Goal: Information Seeking & Learning: Learn about a topic

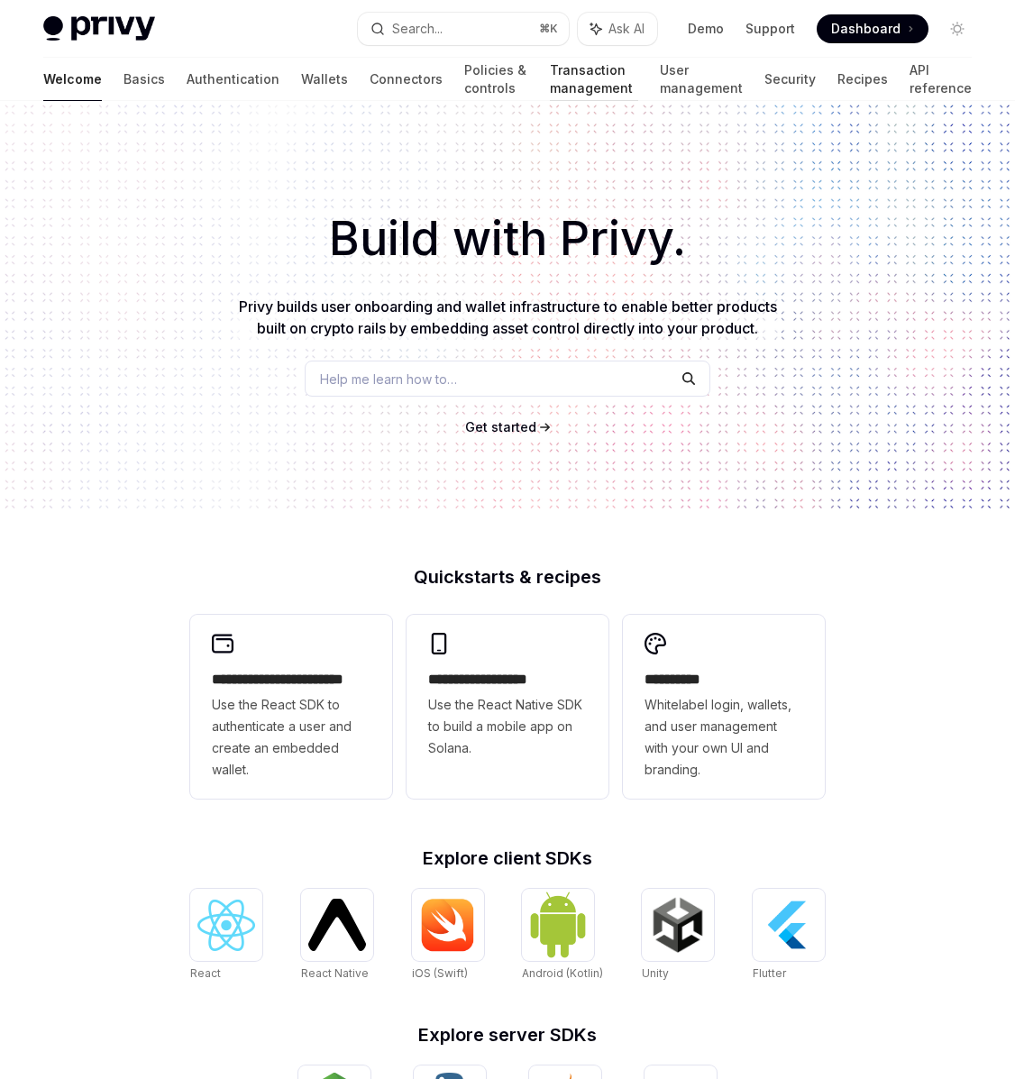
click at [550, 83] on link "Transaction management" at bounding box center [594, 79] width 88 height 43
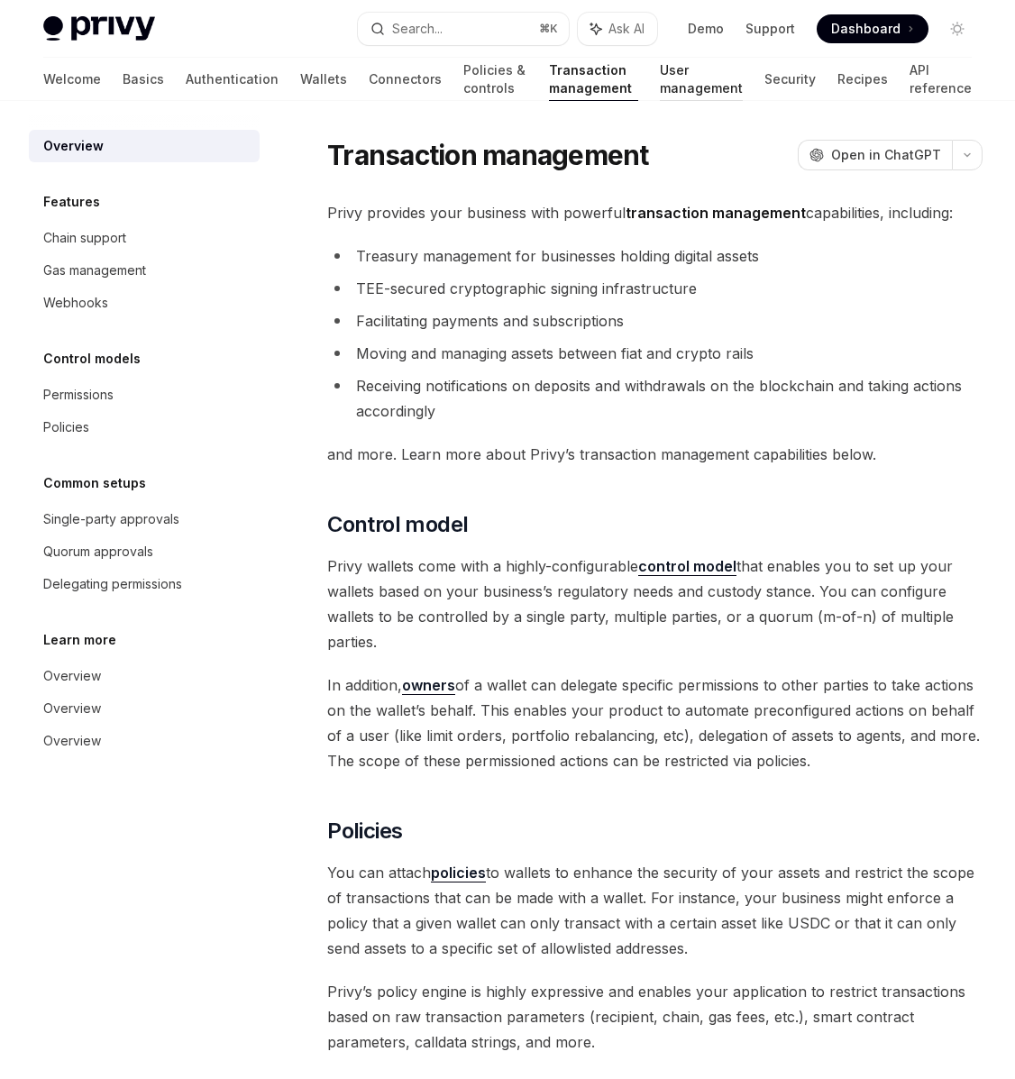
click at [727, 84] on link "User management" at bounding box center [701, 79] width 83 height 43
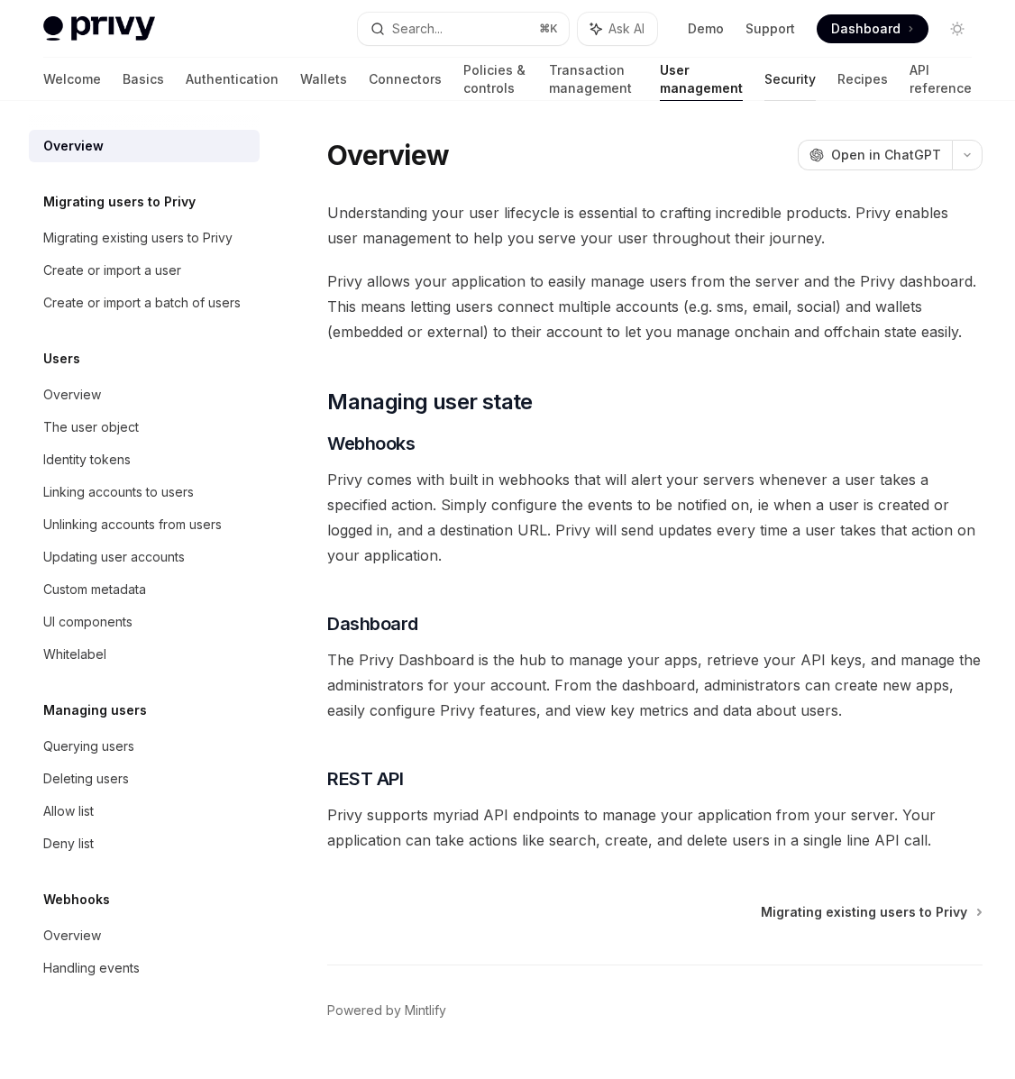
click at [797, 84] on link "Security" at bounding box center [790, 79] width 51 height 43
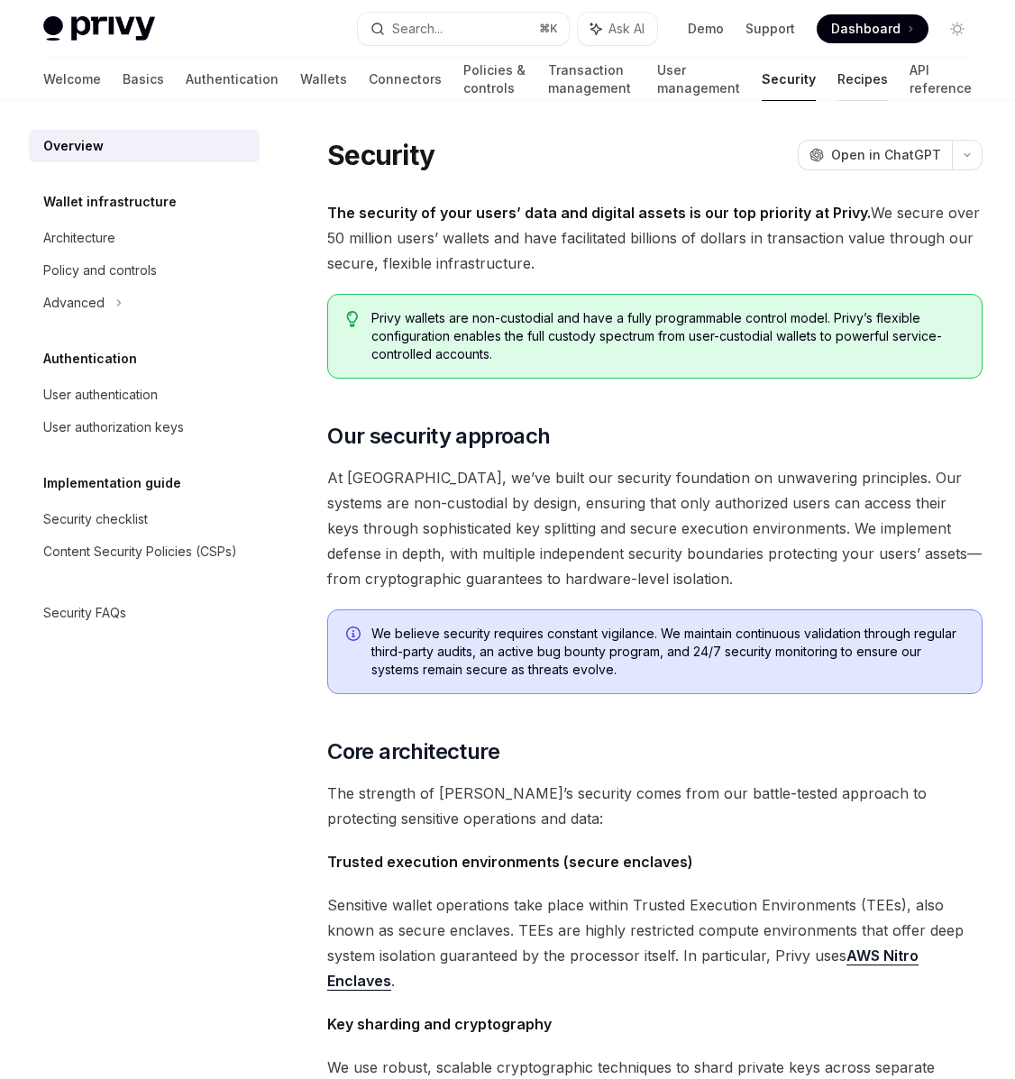
click at [866, 87] on link "Recipes" at bounding box center [863, 79] width 50 height 43
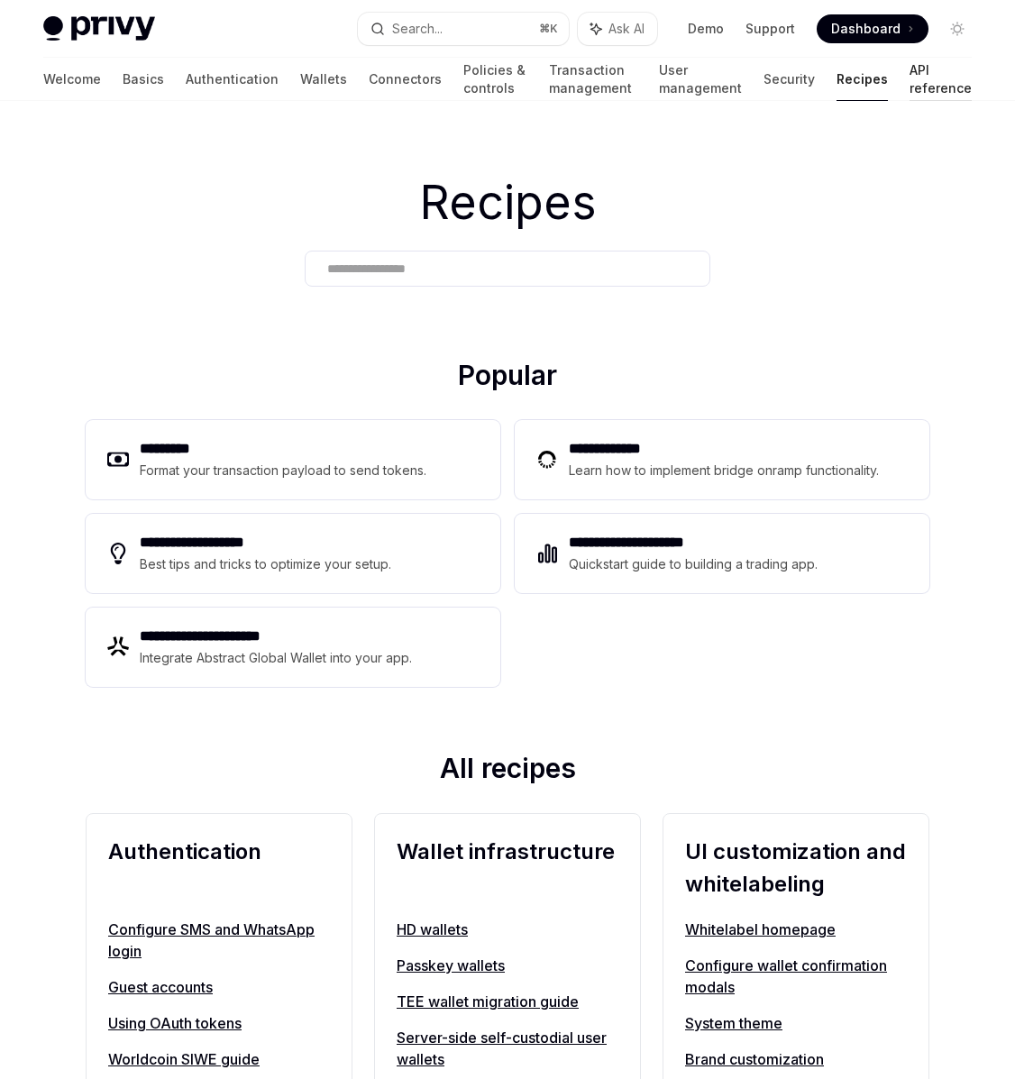
click at [920, 77] on link "API reference" at bounding box center [941, 79] width 62 height 43
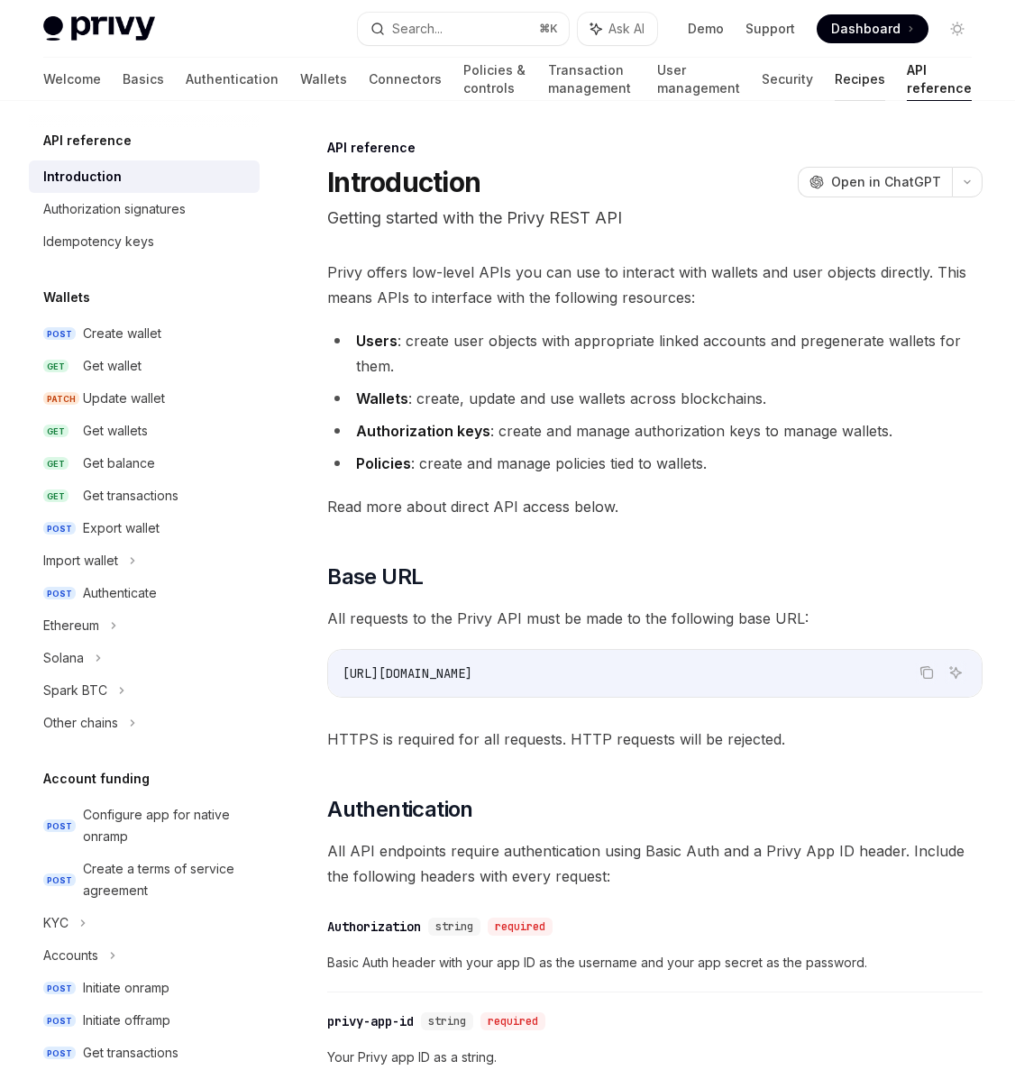
click at [849, 80] on link "Recipes" at bounding box center [860, 79] width 50 height 43
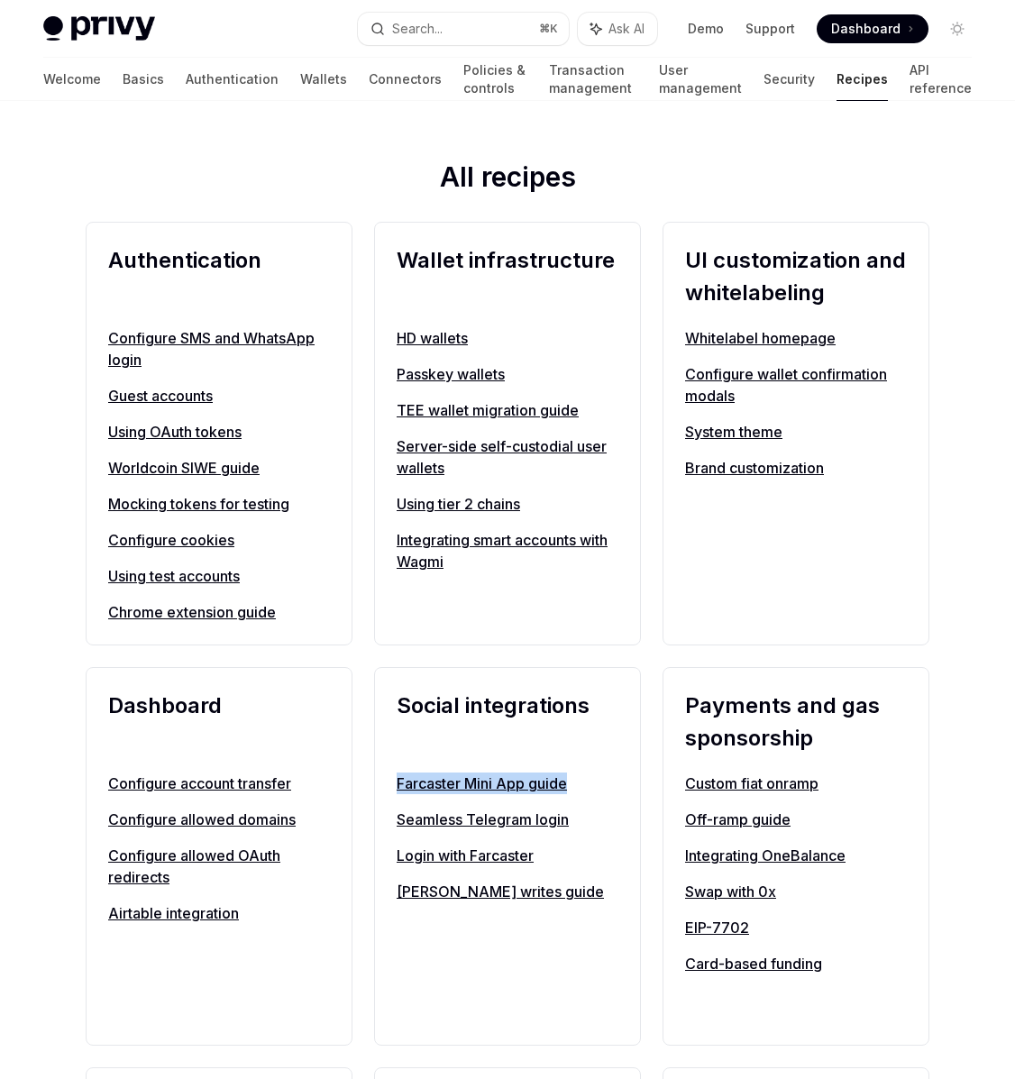
scroll to position [624, 0]
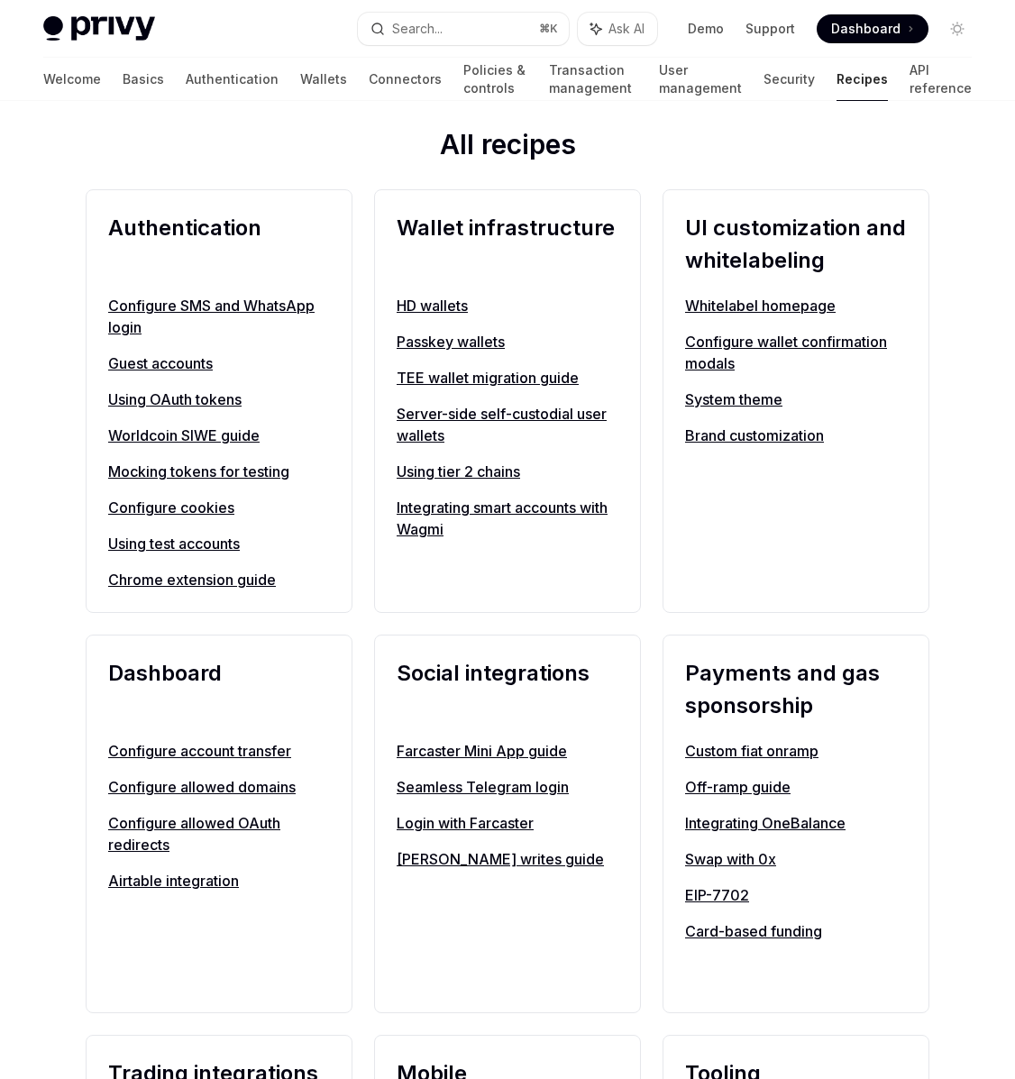
click at [427, 948] on div "Social integrations Farcaster Mini App guide Seamless Telegram login Login with…" at bounding box center [507, 824] width 267 height 379
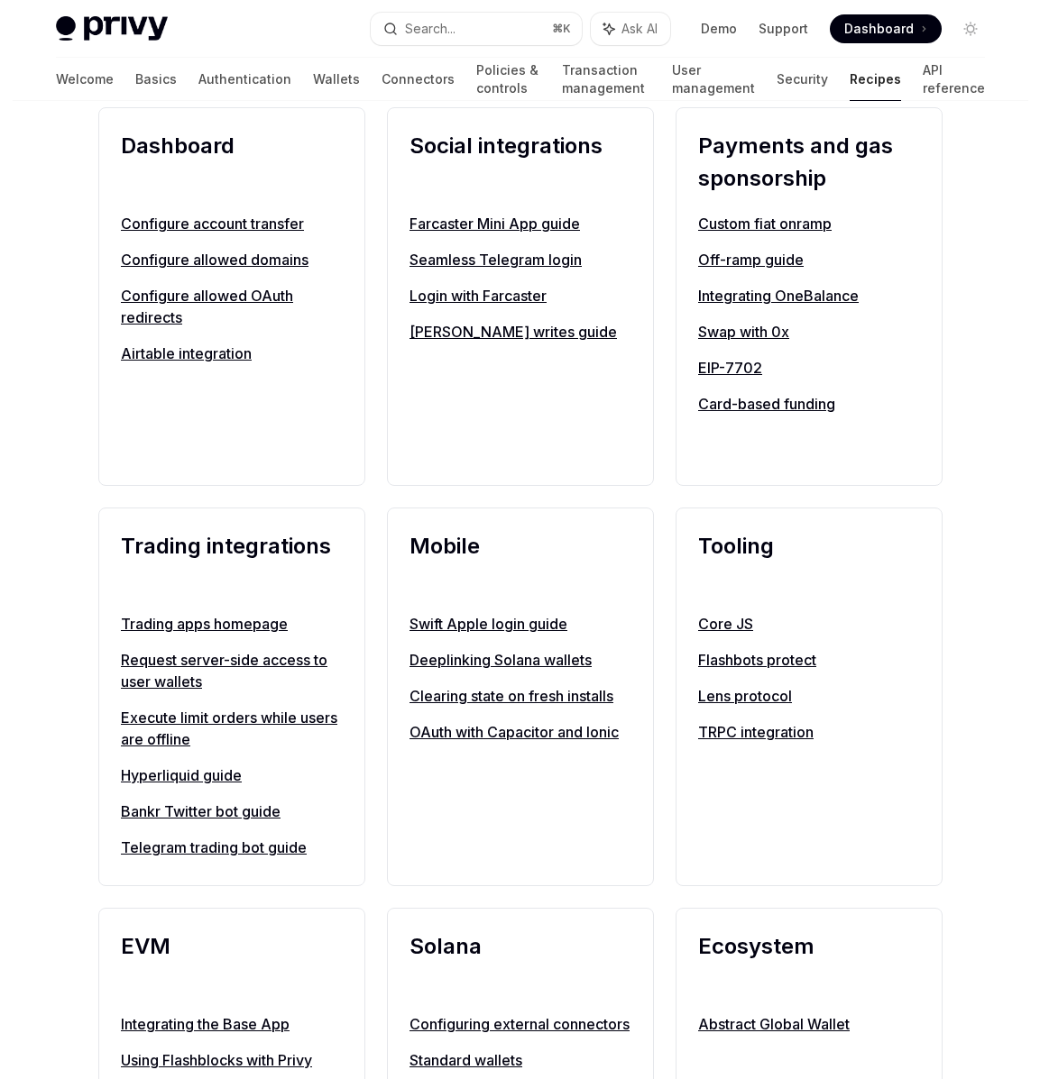
scroll to position [1547, 0]
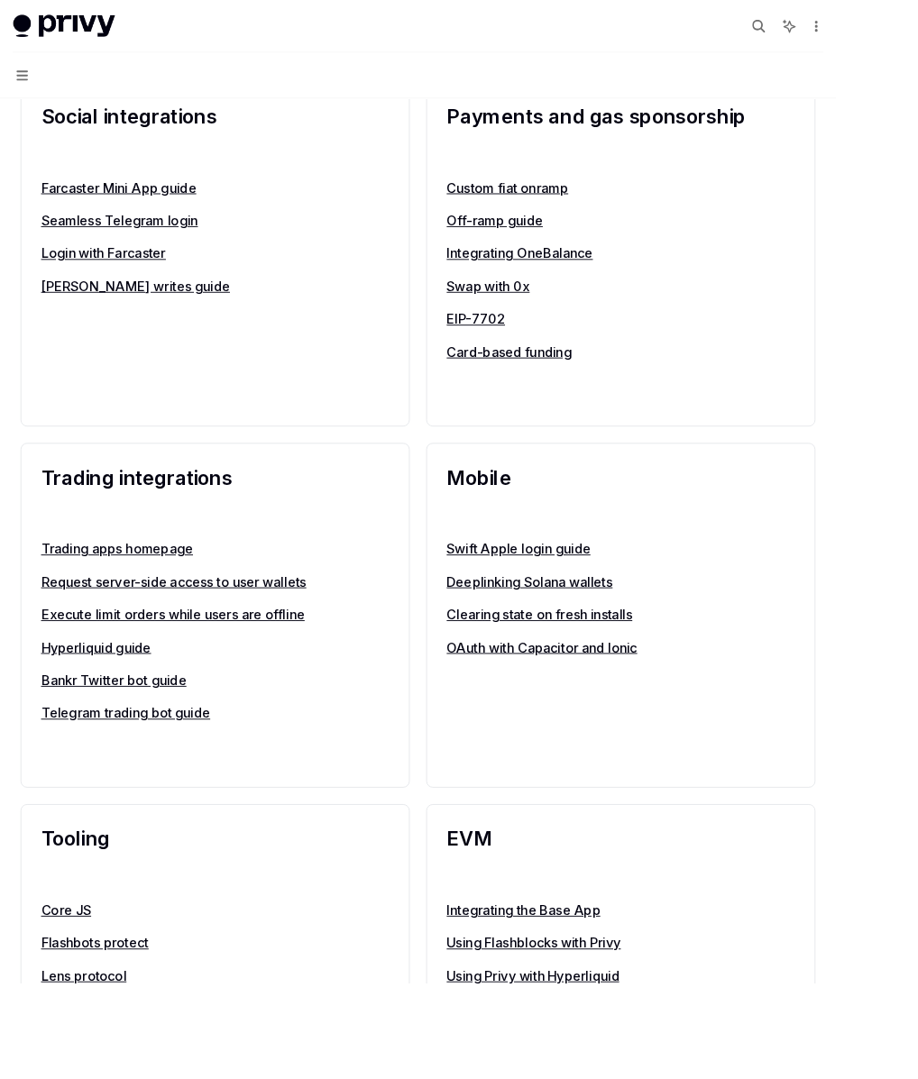
type textarea "*"
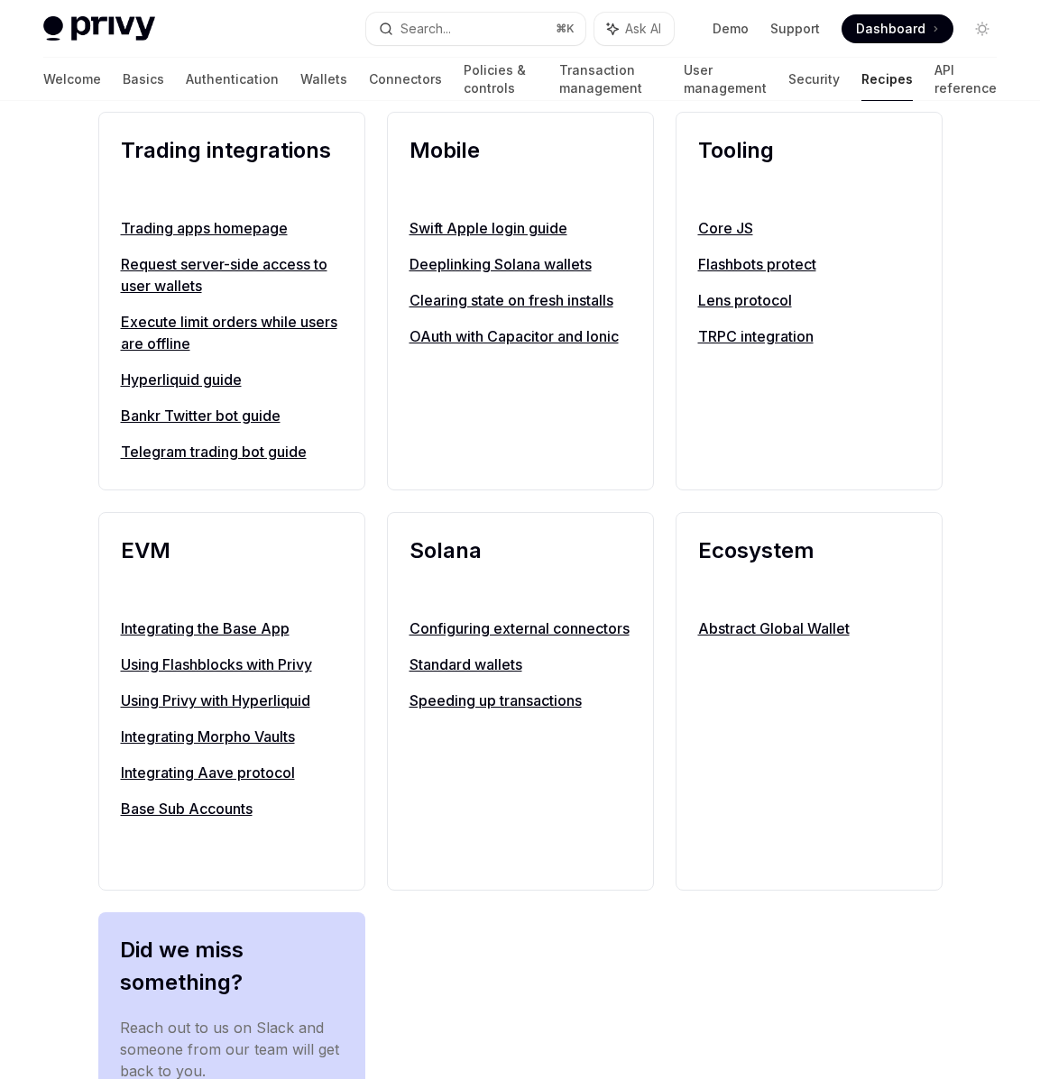
click at [640, 863] on div "Solana Configuring external connectors Standard wallets Speeding up transactions" at bounding box center [520, 701] width 267 height 379
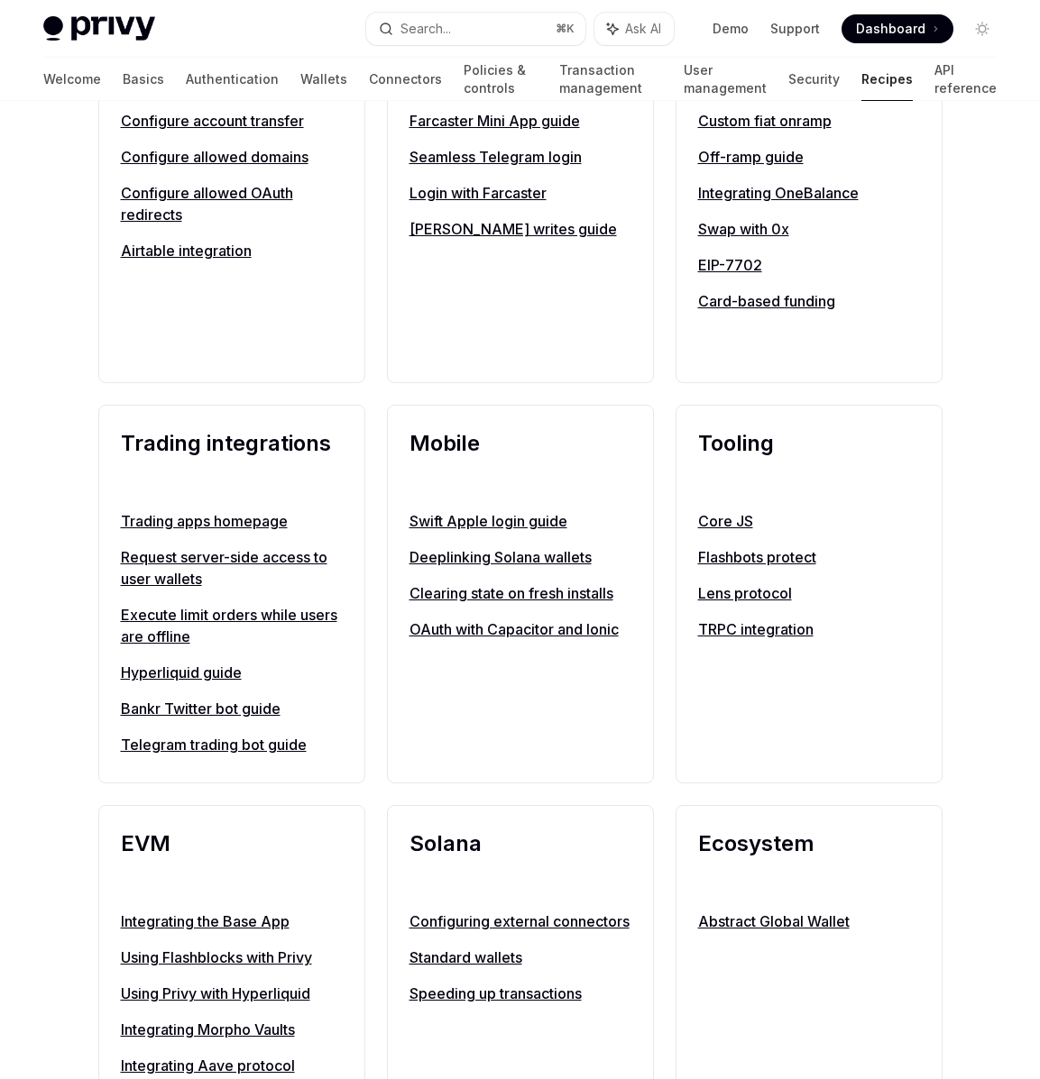
scroll to position [1225, 0]
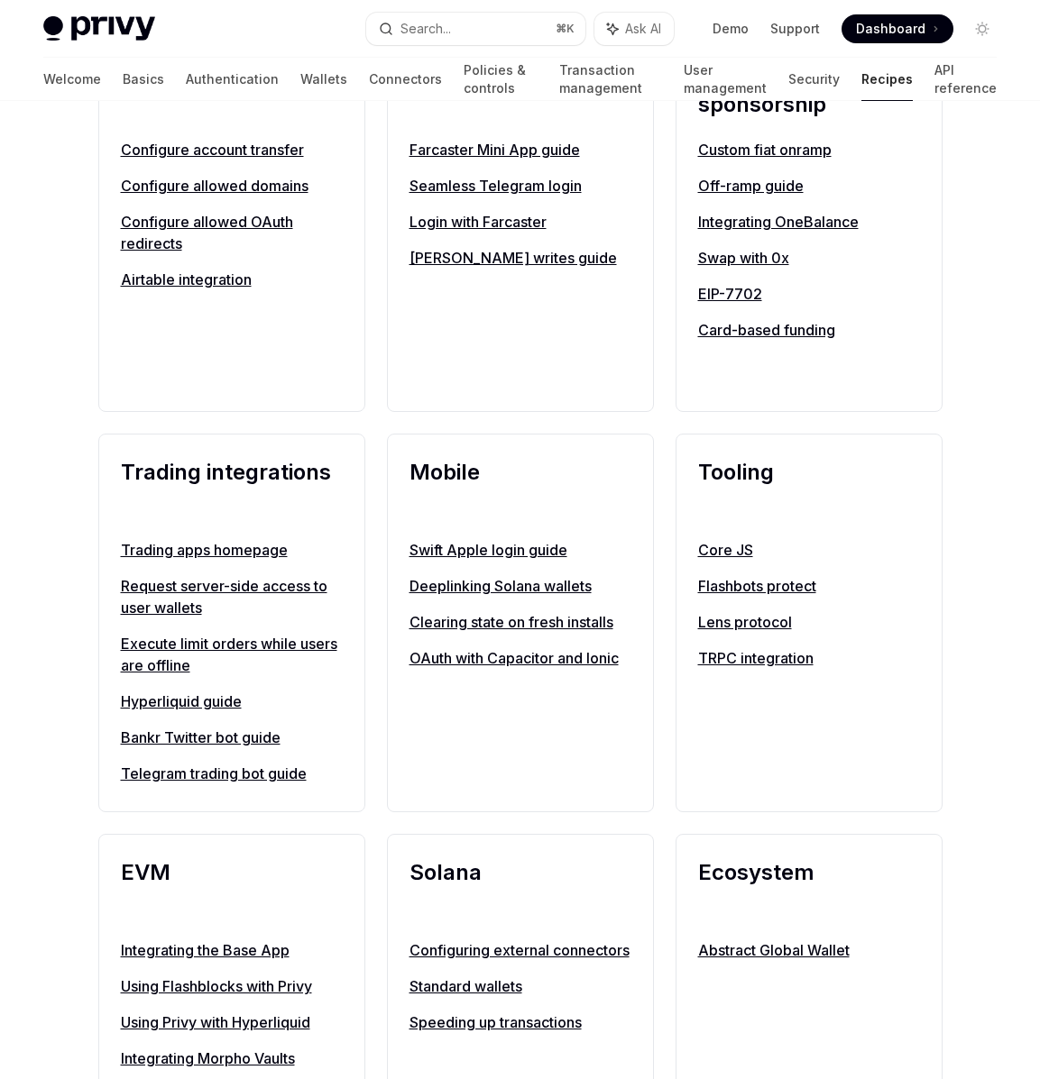
click at [564, 483] on h2 "Mobile" at bounding box center [520, 488] width 222 height 65
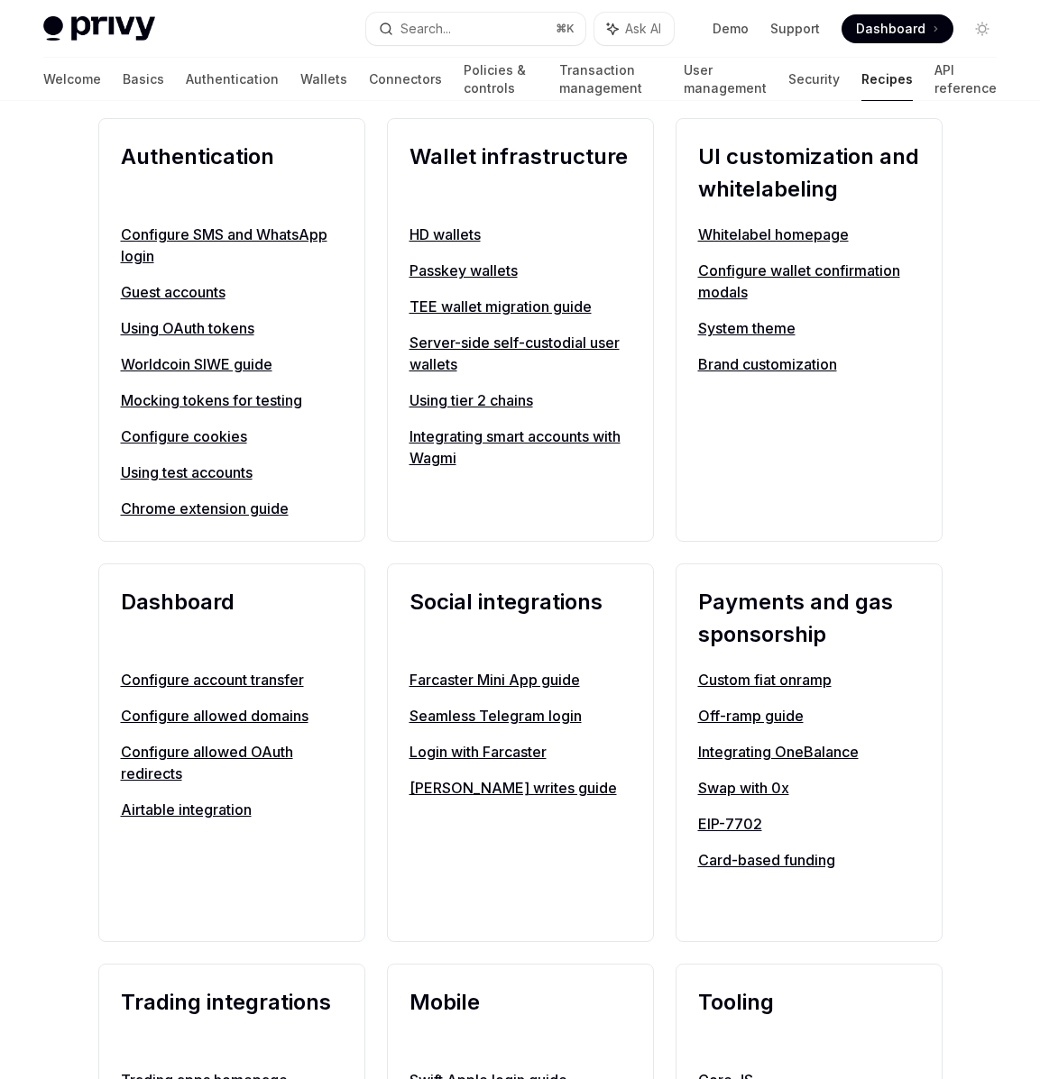
scroll to position [537, 0]
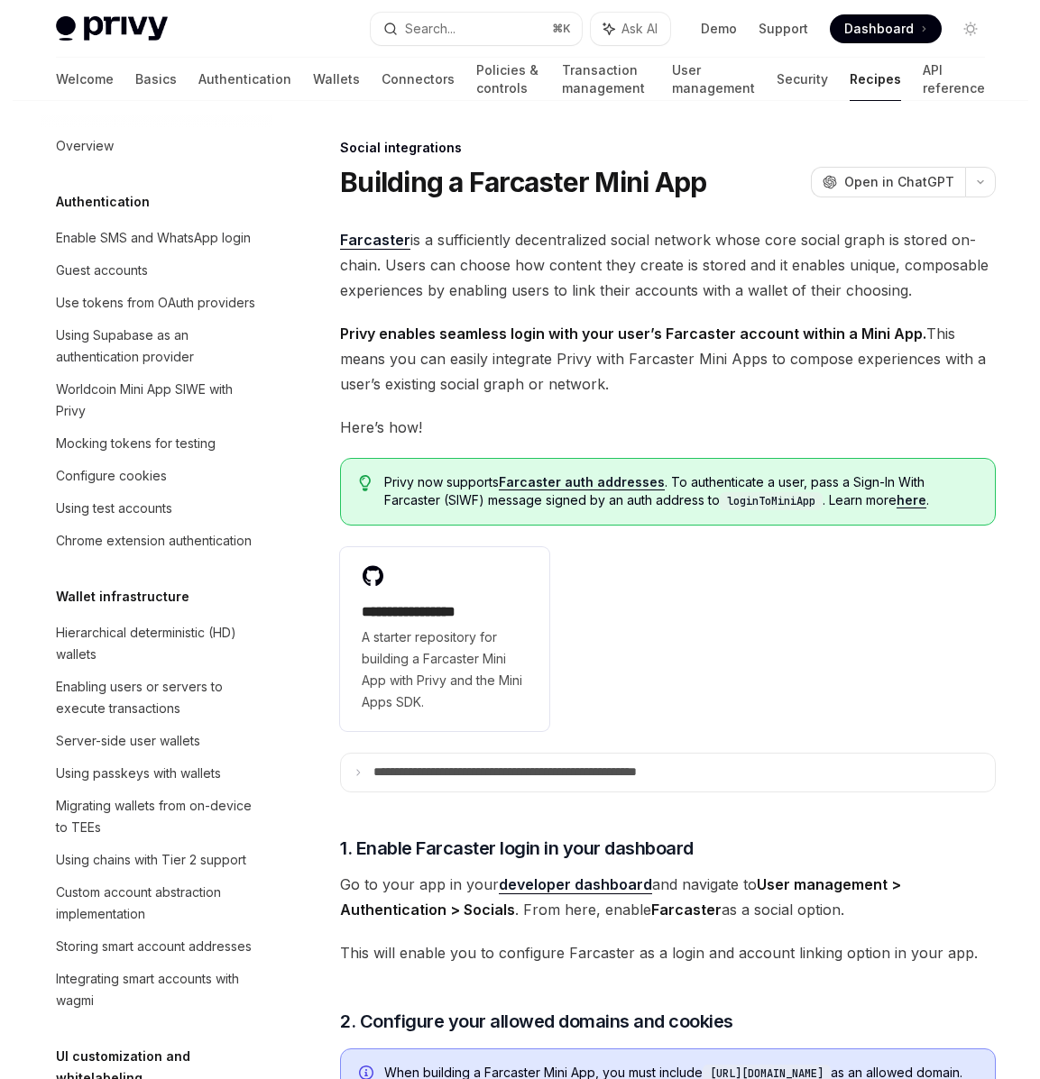
scroll to position [1097, 0]
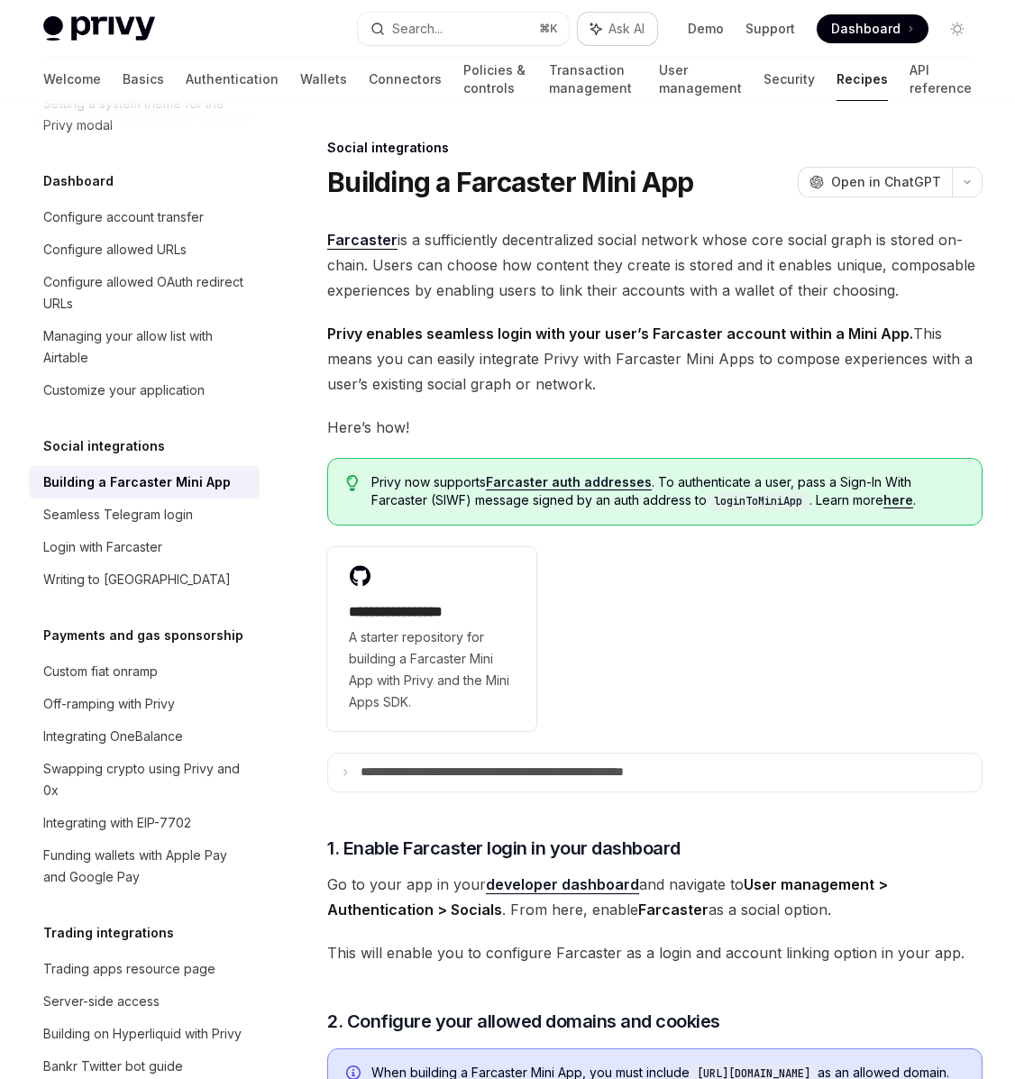
type textarea "*"
